Goal: Information Seeking & Learning: Find specific fact

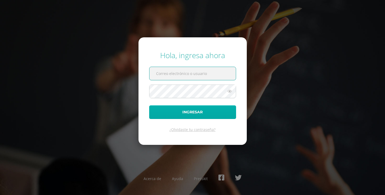
type input "[EMAIL_ADDRESS][DOMAIN_NAME]"
click at [219, 116] on button "Ingresar" at bounding box center [192, 113] width 87 height 14
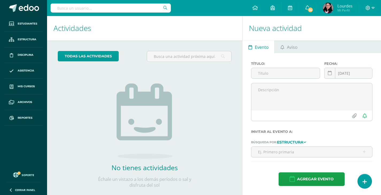
click at [104, 9] on input "text" at bounding box center [110, 7] width 120 height 9
type input "[PERSON_NAME]"
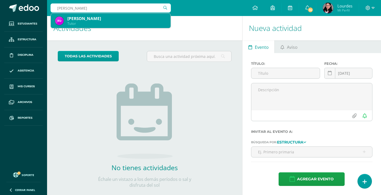
click at [102, 22] on div "Tutor" at bounding box center [116, 23] width 99 height 5
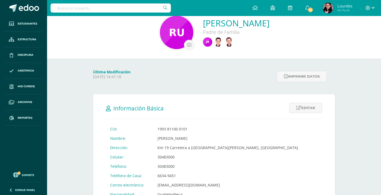
scroll to position [27, 0]
